Goal: Register for event/course

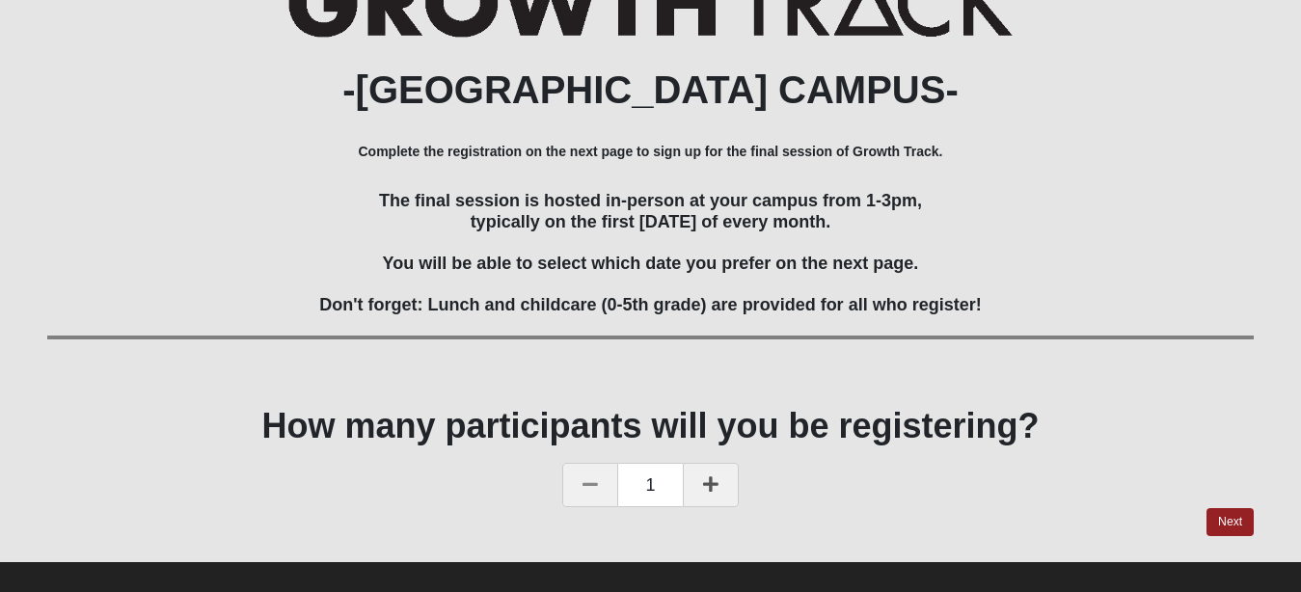
scroll to position [311, 0]
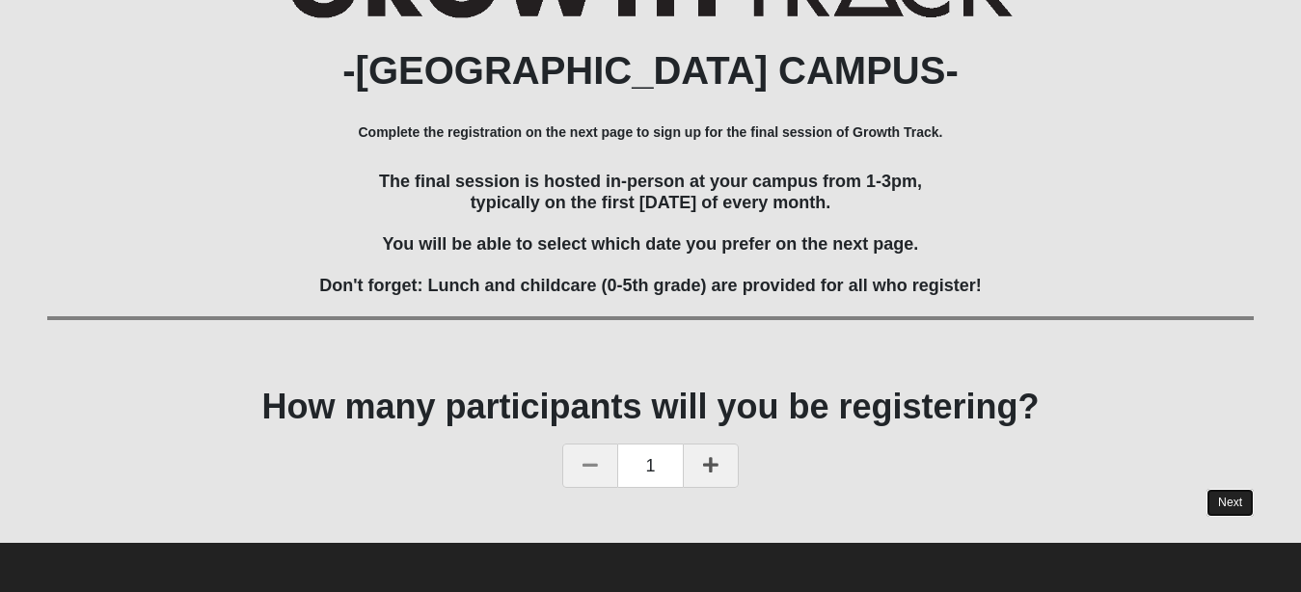
click at [1224, 512] on link "Next" at bounding box center [1229, 503] width 47 height 28
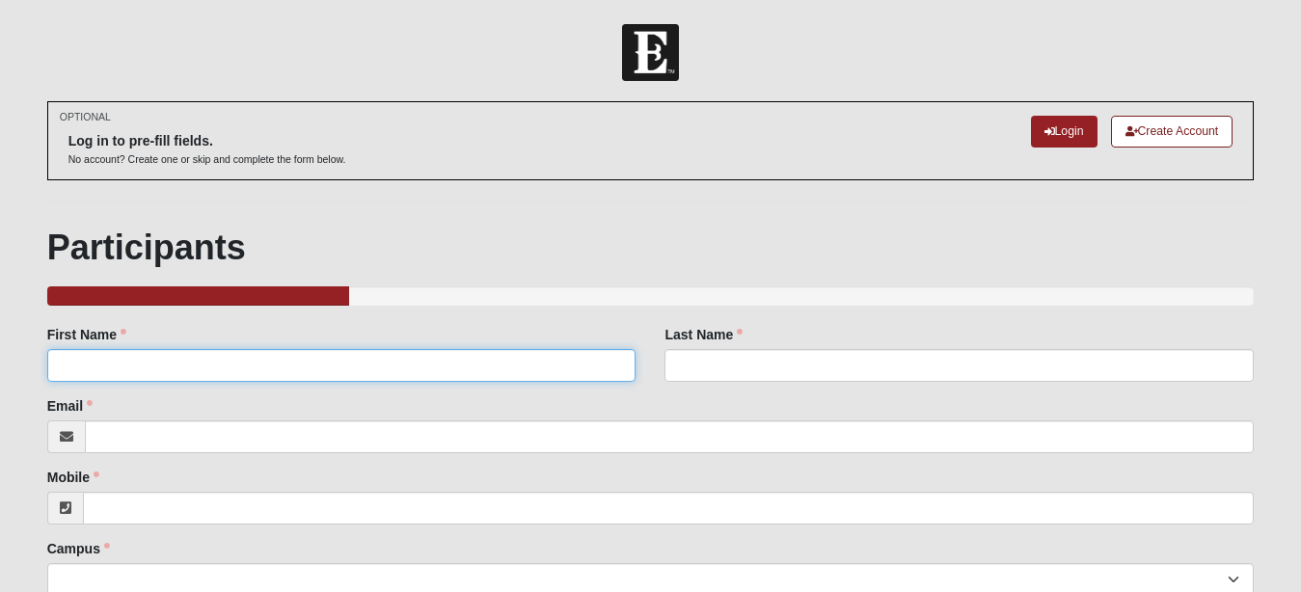
click at [467, 365] on input "First Name" at bounding box center [341, 365] width 589 height 33
type input "[PERSON_NAME]"
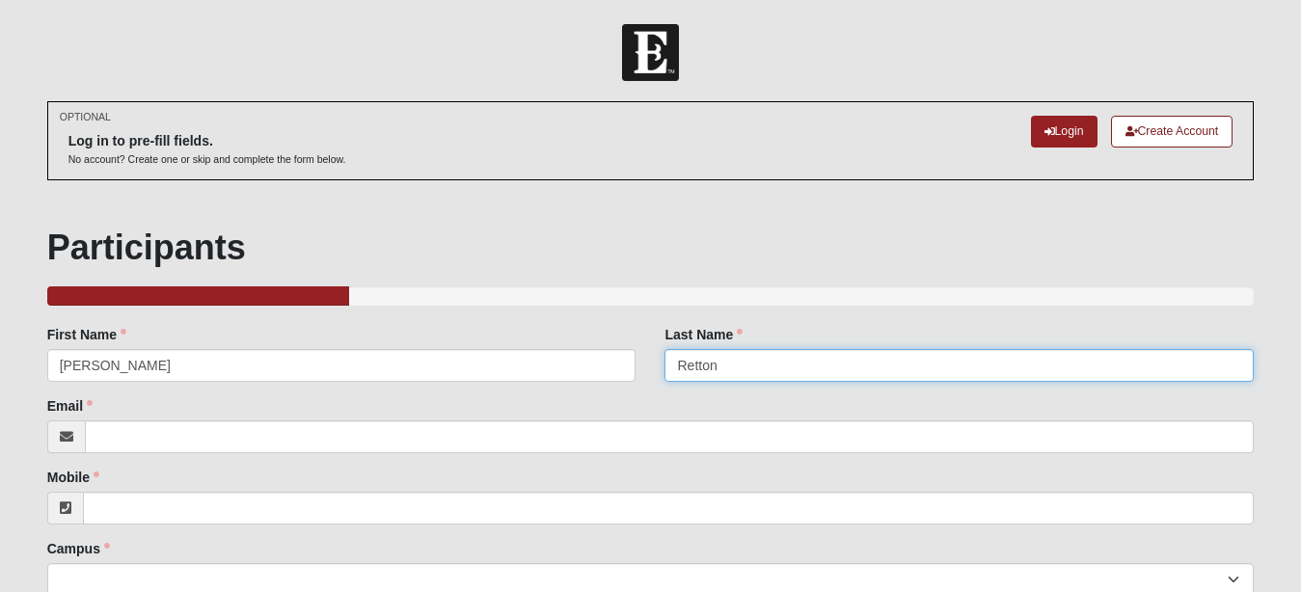
type input "Retton"
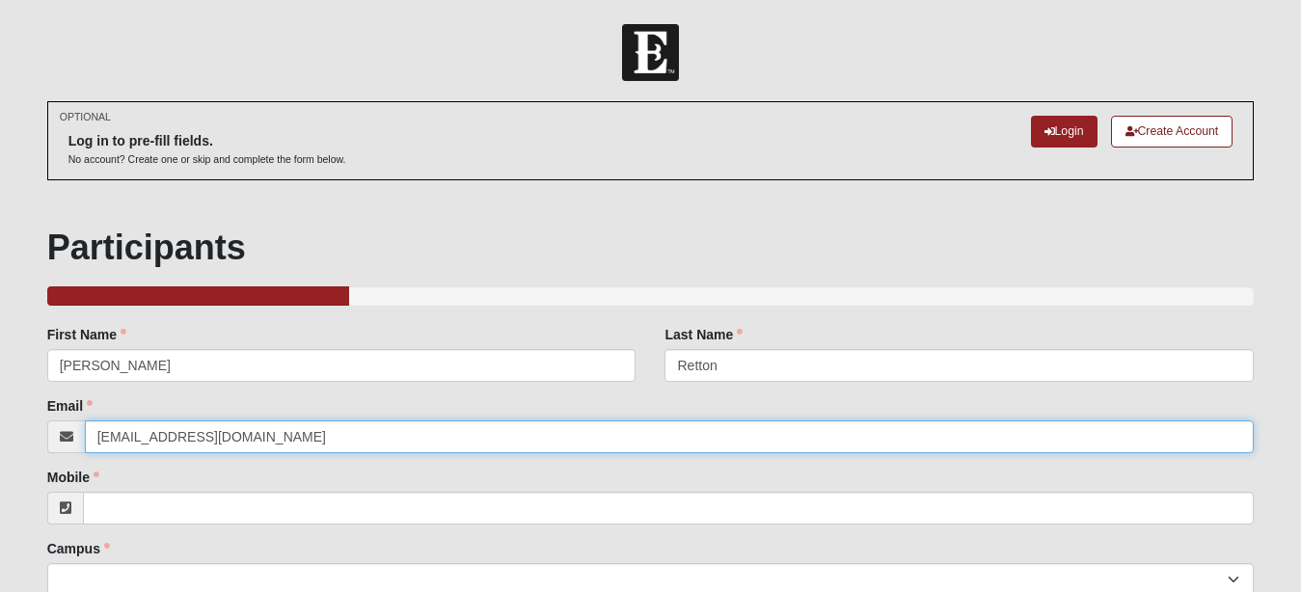
type input "[EMAIL_ADDRESS][DOMAIN_NAME]"
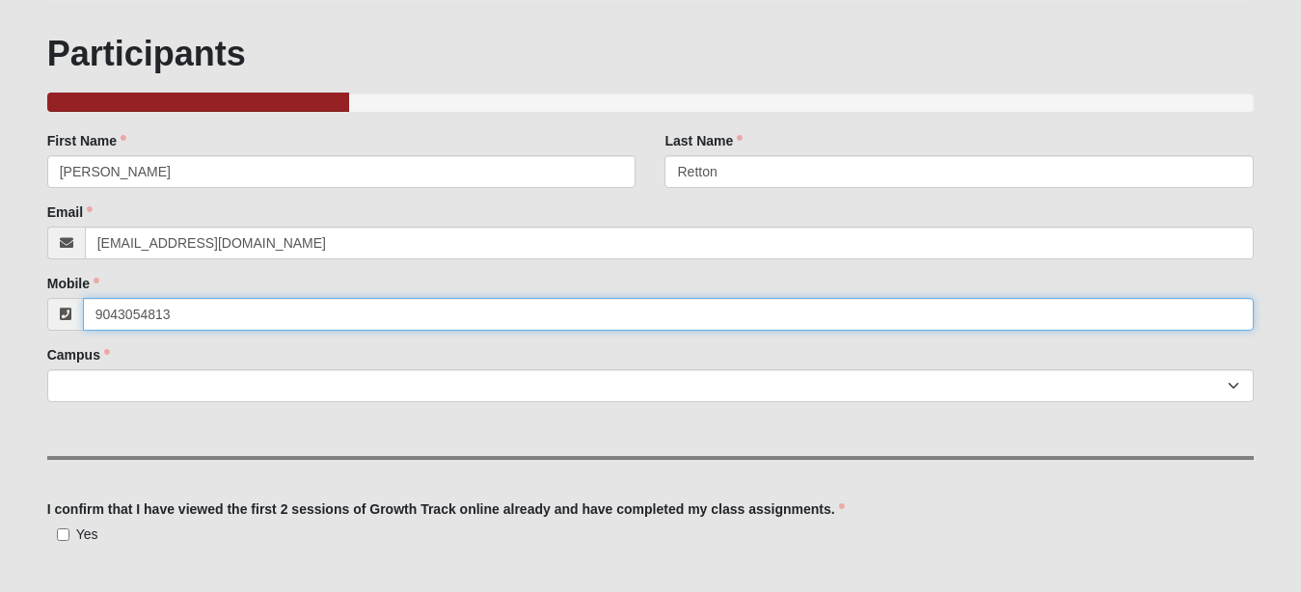
scroll to position [242, 0]
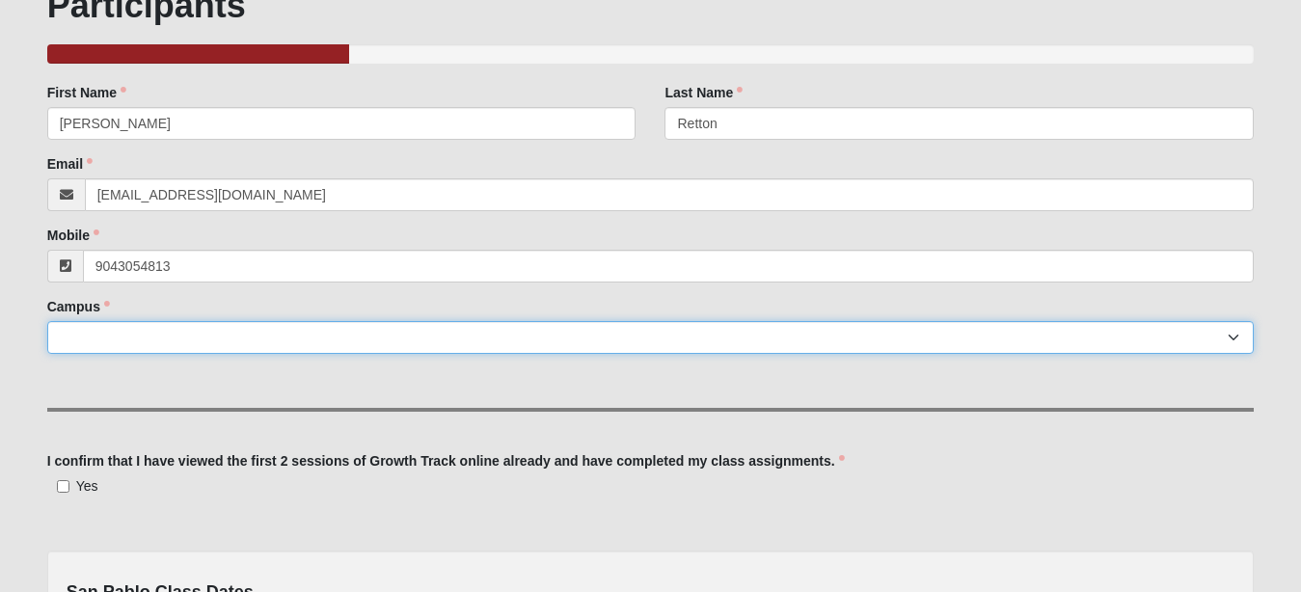
type input "[PHONE_NUMBER]"
select select "3"
click option "San Pablo" at bounding box center [0, 0] width 0 height 0
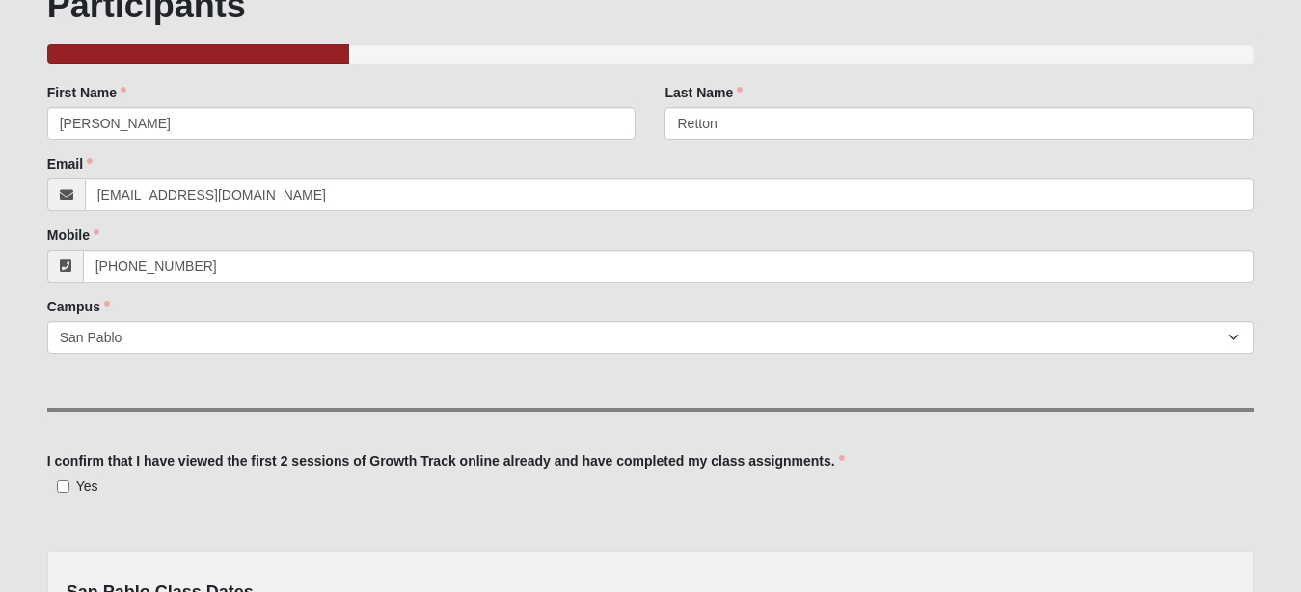
click at [273, 488] on div "Yes I confirm that I have viewed the first 2 sessions of Growth Track online al…" at bounding box center [650, 485] width 1207 height 20
click at [62, 483] on input "Yes" at bounding box center [63, 486] width 13 height 13
checkbox input "true"
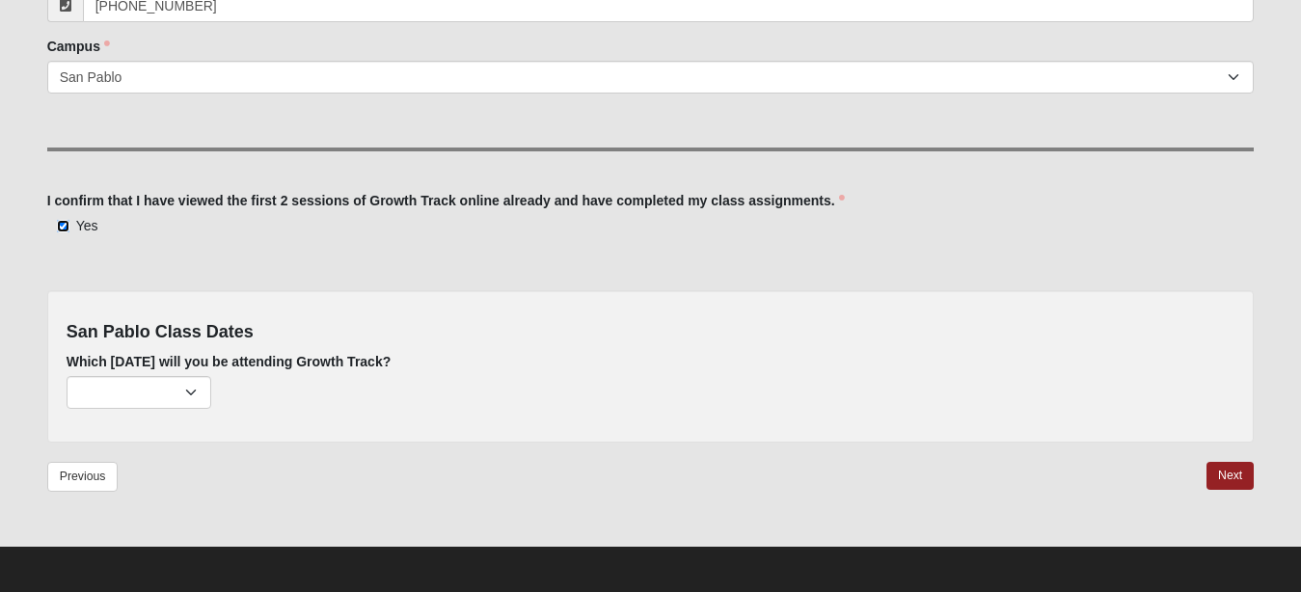
scroll to position [506, 0]
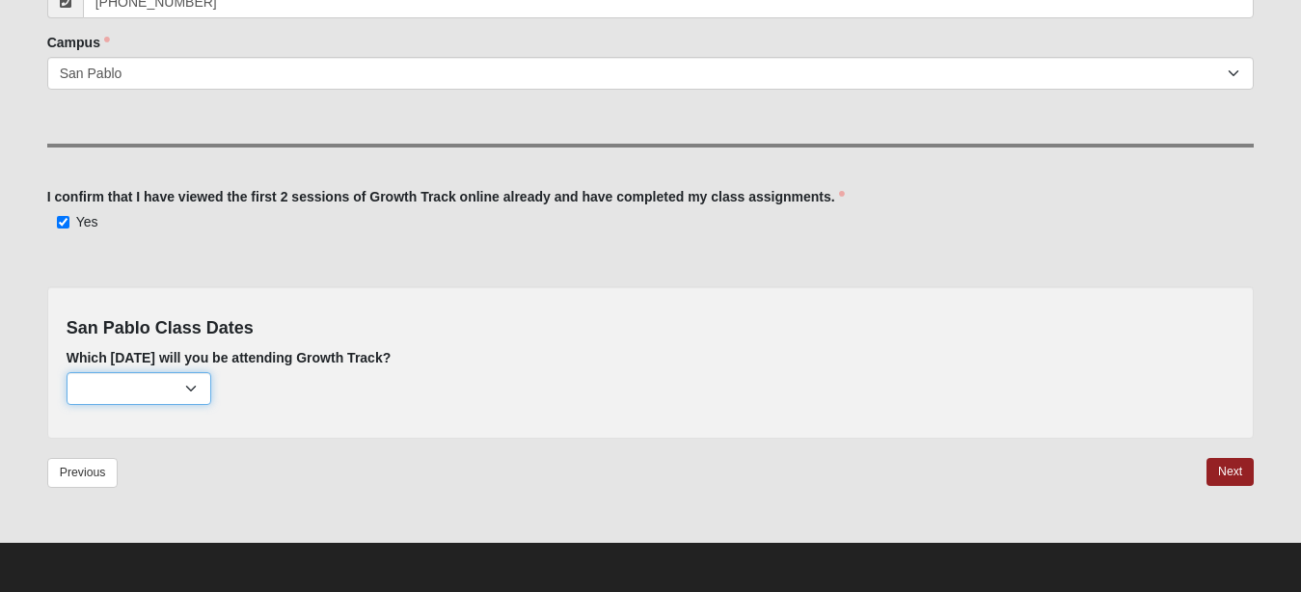
click at [67, 372] on select "[DATE] (172 remaining) [DATE] (221 remaining) [DATE] (222 remaining)" at bounding box center [139, 388] width 145 height 33
select select "715"
click option "[DATE] (172 remaining)" at bounding box center [0, 0] width 0 height 0
click at [1231, 479] on link "Next" at bounding box center [1229, 472] width 47 height 28
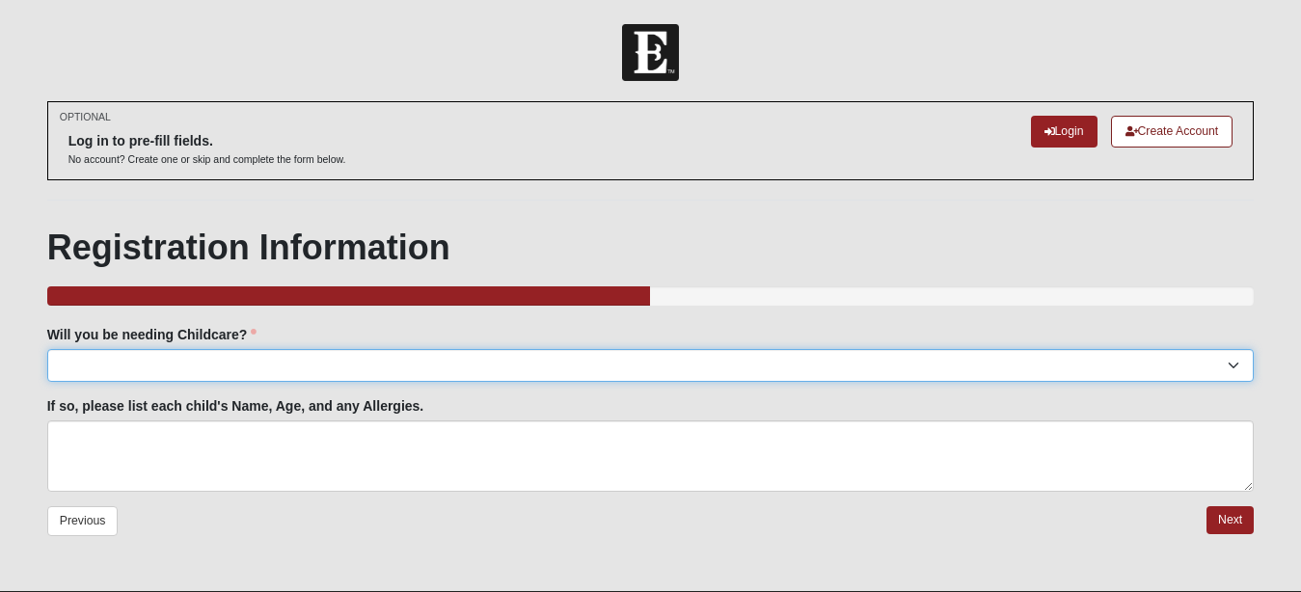
click at [47, 349] on select "Yes No" at bounding box center [650, 365] width 1207 height 33
select select "No"
click option "No" at bounding box center [0, 0] width 0 height 0
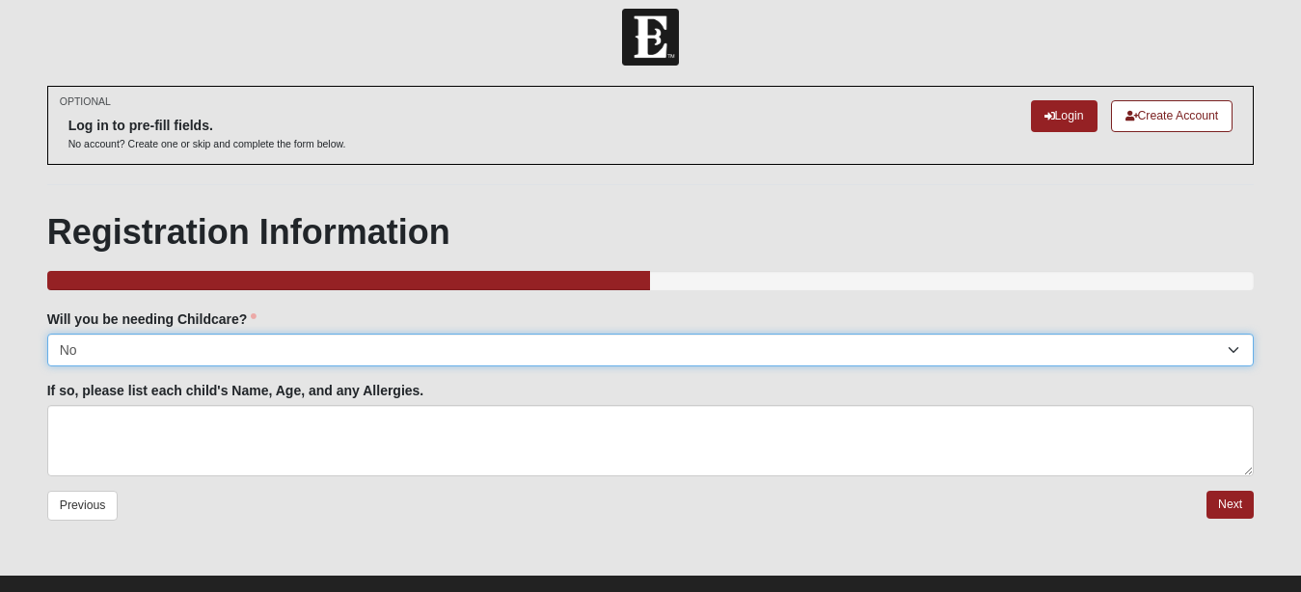
scroll to position [48, 0]
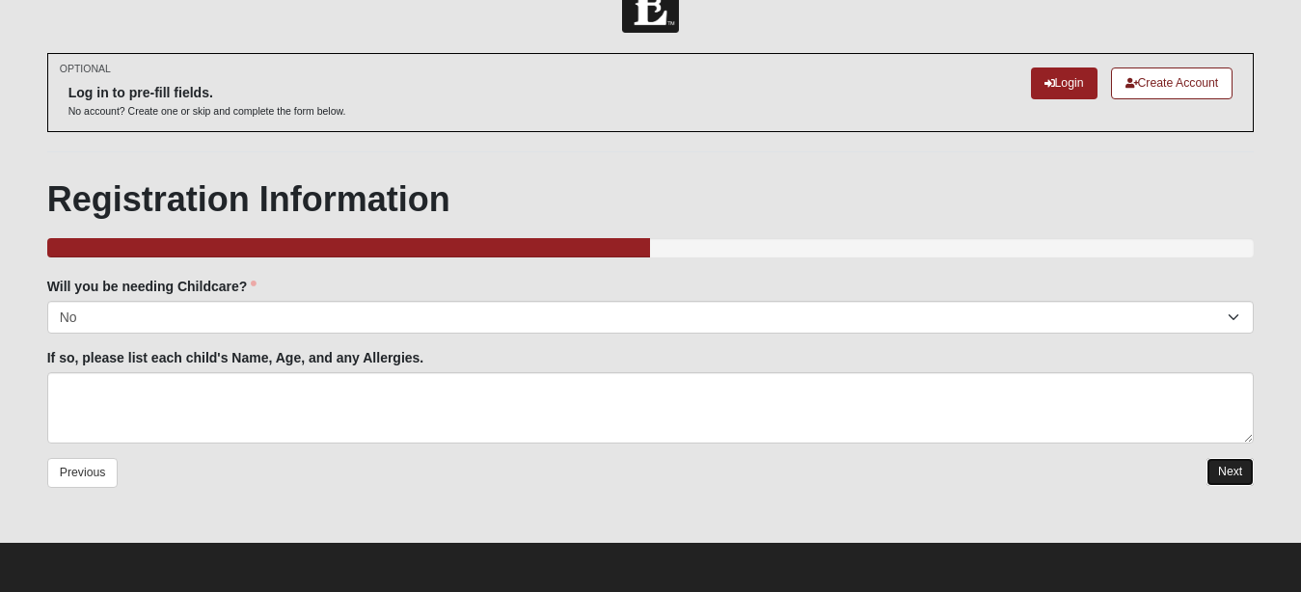
click at [1240, 472] on link "Next" at bounding box center [1229, 472] width 47 height 28
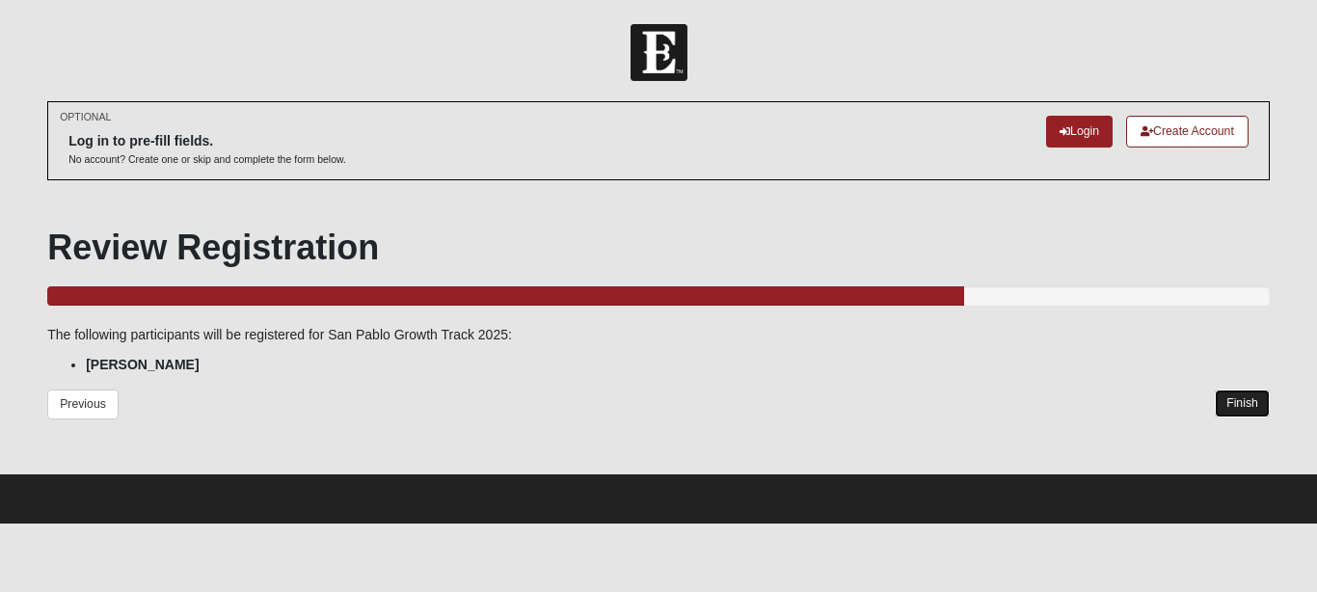
click at [1237, 398] on link "Finish" at bounding box center [1242, 404] width 55 height 28
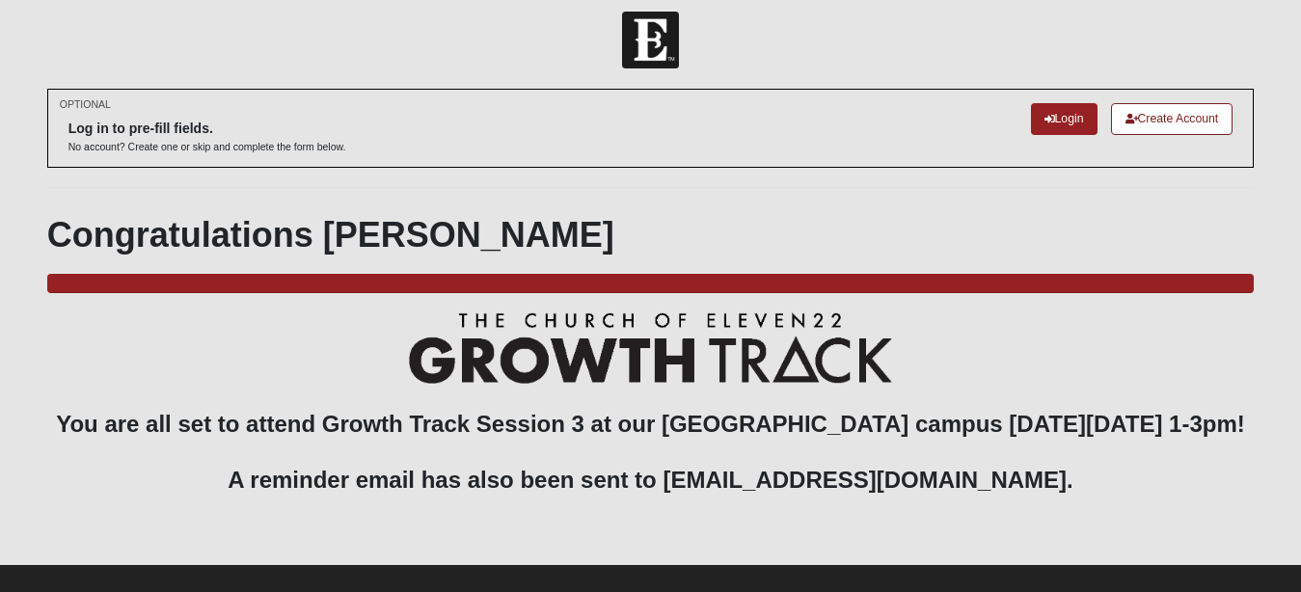
scroll to position [62, 0]
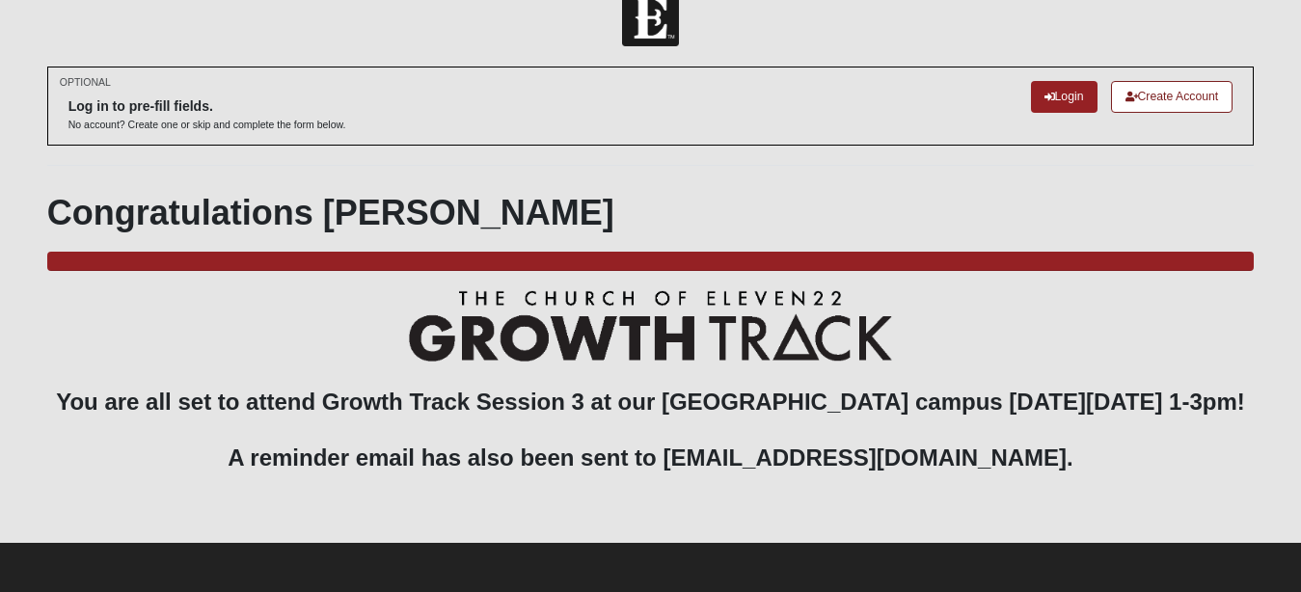
drag, startPoint x: 1297, startPoint y: 339, endPoint x: 1316, endPoint y: 449, distance: 111.6
click at [1300, 449] on html "Log In [GEOGRAPHIC_DATA] Growth Track 2025 Events San Pablo Growth Track 2025 E…" at bounding box center [650, 278] width 1301 height 627
